Goal: Task Accomplishment & Management: Use online tool/utility

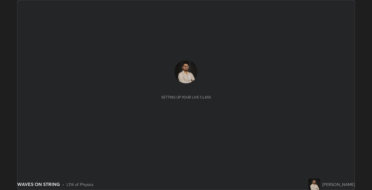
scroll to position [190, 372]
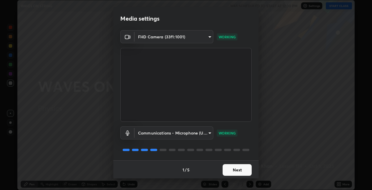
click at [228, 171] on button "Next" at bounding box center [237, 170] width 29 height 12
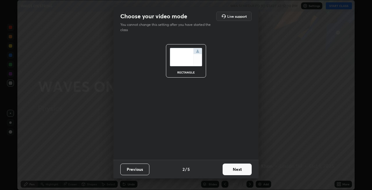
click at [229, 172] on button "Next" at bounding box center [237, 170] width 29 height 12
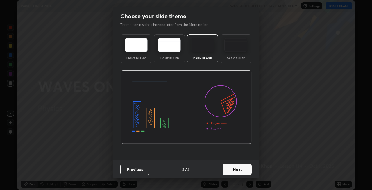
click at [229, 172] on button "Next" at bounding box center [237, 170] width 29 height 12
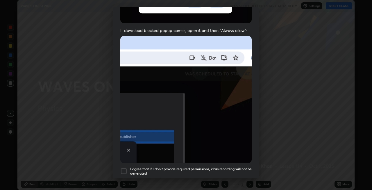
scroll to position [102, 0]
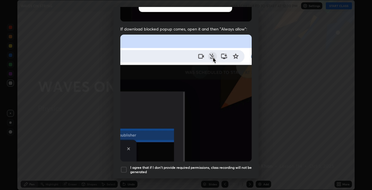
click at [122, 166] on div at bounding box center [123, 169] width 7 height 7
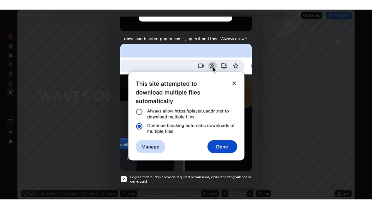
scroll to position [119, 0]
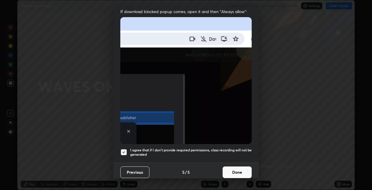
click at [238, 171] on button "Done" at bounding box center [237, 173] width 29 height 12
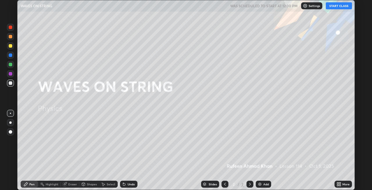
click at [335, 6] on button "START CLASS" at bounding box center [339, 5] width 26 height 7
click at [263, 181] on div "Add" at bounding box center [263, 184] width 15 height 7
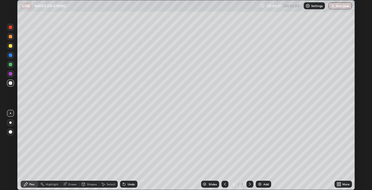
click at [340, 183] on icon at bounding box center [339, 183] width 1 height 1
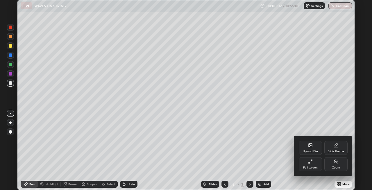
click at [314, 164] on div "Full screen" at bounding box center [310, 164] width 23 height 14
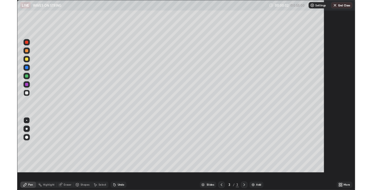
scroll to position [209, 372]
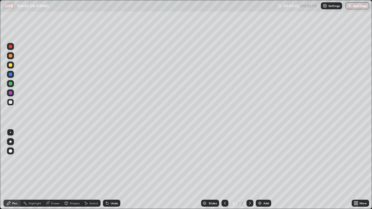
click at [11, 141] on div at bounding box center [10, 142] width 2 height 2
click at [55, 190] on div "Eraser" at bounding box center [55, 203] width 9 height 3
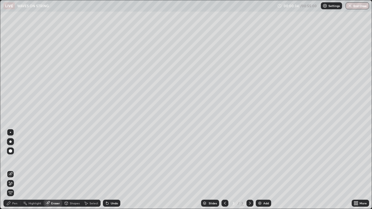
click at [14, 190] on div "Pen" at bounding box center [14, 203] width 5 height 3
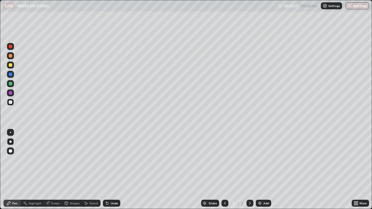
click at [10, 83] on div at bounding box center [10, 83] width 3 height 3
click at [111, 190] on div "Undo" at bounding box center [114, 203] width 7 height 3
click at [262, 190] on div "Add" at bounding box center [263, 203] width 15 height 7
click at [10, 93] on div at bounding box center [10, 92] width 3 height 3
click at [112, 190] on div "Undo" at bounding box center [111, 203] width 17 height 7
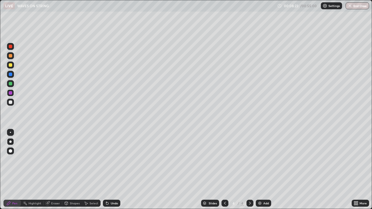
click at [112, 190] on div "Undo" at bounding box center [114, 203] width 7 height 3
click at [113, 190] on div "Undo" at bounding box center [114, 203] width 7 height 3
click at [11, 84] on div at bounding box center [10, 83] width 3 height 3
click at [10, 93] on div at bounding box center [10, 92] width 3 height 3
click at [10, 102] on div at bounding box center [10, 102] width 3 height 3
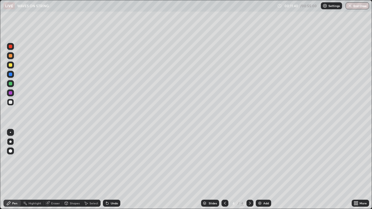
click at [13, 83] on div at bounding box center [10, 83] width 7 height 7
click at [263, 190] on div "Add" at bounding box center [263, 203] width 15 height 7
click at [10, 65] on div at bounding box center [10, 64] width 3 height 3
click at [264, 190] on div "Add" at bounding box center [266, 203] width 6 height 3
click at [10, 102] on div at bounding box center [10, 102] width 3 height 3
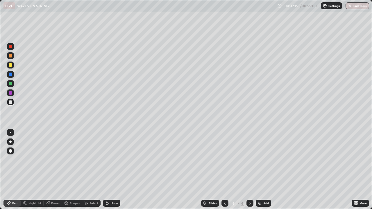
click at [11, 64] on div at bounding box center [10, 64] width 3 height 3
click at [56, 190] on div "Eraser" at bounding box center [55, 203] width 9 height 3
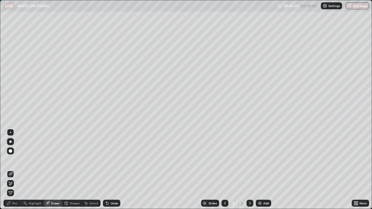
click at [91, 190] on div "Select" at bounding box center [94, 203] width 9 height 3
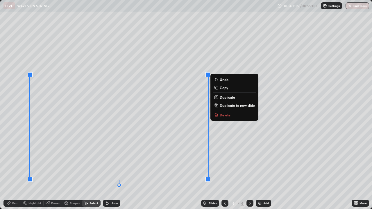
click at [217, 115] on icon at bounding box center [217, 115] width 0 height 1
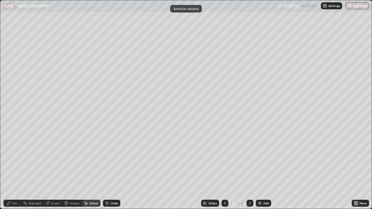
click at [11, 190] on div "Pen" at bounding box center [11, 203] width 17 height 7
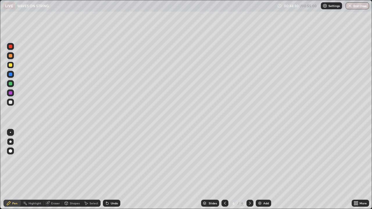
click at [265, 190] on div "Add" at bounding box center [266, 203] width 6 height 3
click at [357, 7] on button "End Class" at bounding box center [357, 5] width 23 height 7
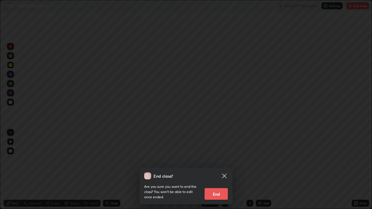
click at [225, 190] on button "End" at bounding box center [216, 194] width 23 height 12
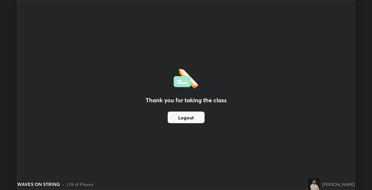
scroll to position [28888, 28706]
